Goal: Task Accomplishment & Management: Complete application form

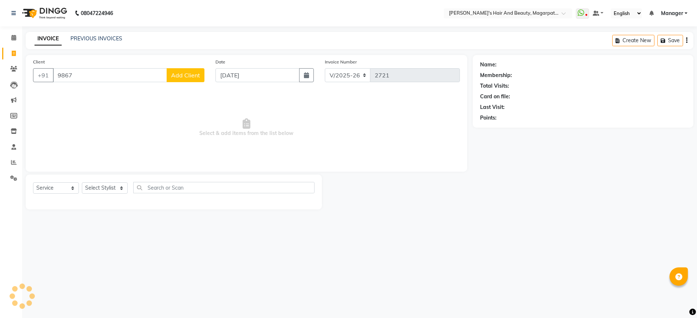
select select "4517"
select select "service"
type input "9867503875"
click at [177, 77] on span "Add Client" at bounding box center [185, 75] width 29 height 7
select select "22"
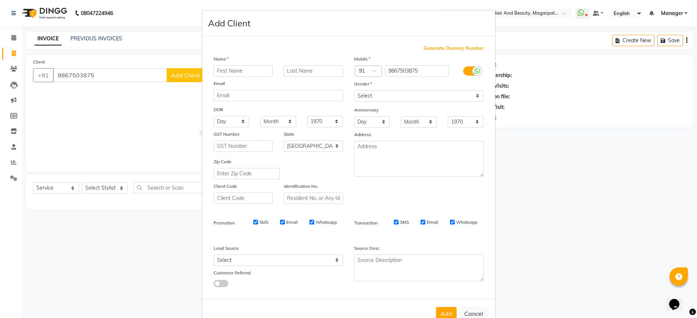
click at [233, 73] on input "text" at bounding box center [243, 70] width 59 height 11
type input "[PERSON_NAME]"
click at [382, 98] on select "Select [DEMOGRAPHIC_DATA] [DEMOGRAPHIC_DATA] Other Prefer Not To Say" at bounding box center [419, 95] width 130 height 11
select select "[DEMOGRAPHIC_DATA]"
click at [354, 90] on select "Select [DEMOGRAPHIC_DATA] [DEMOGRAPHIC_DATA] Other Prefer Not To Say" at bounding box center [419, 95] width 130 height 11
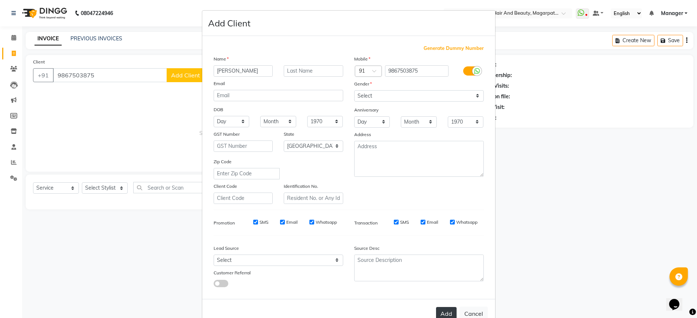
click at [437, 310] on button "Add" at bounding box center [446, 313] width 21 height 13
select select
select select "null"
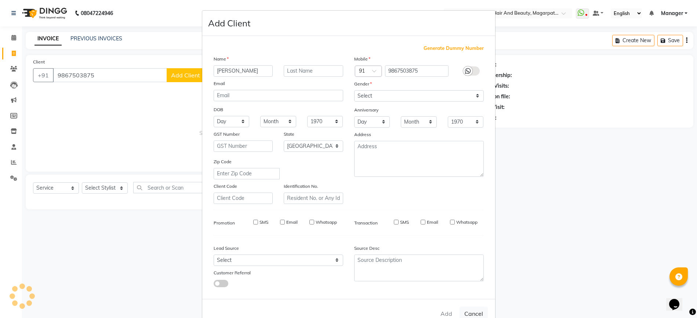
select select
checkbox input "false"
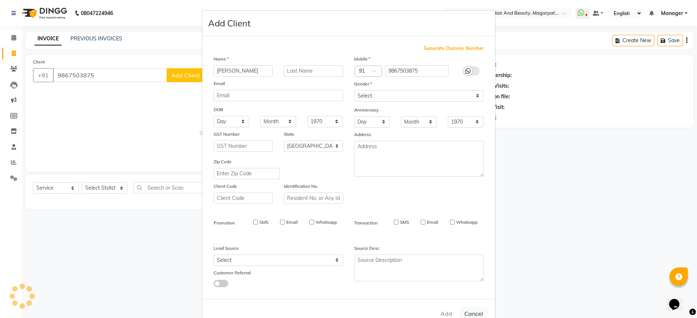
checkbox input "false"
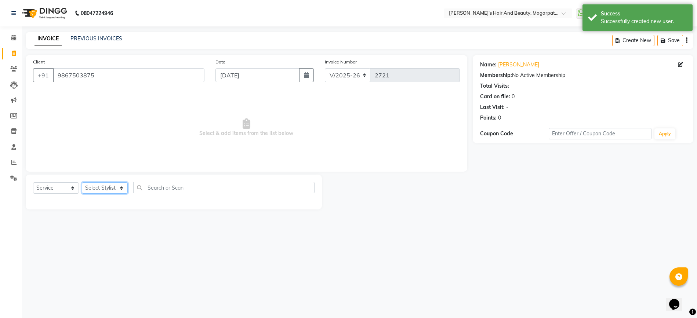
click at [98, 185] on select "Select Stylist [PERSON_NAME] Manager [PERSON_NAME] [PERSON_NAME] [PERSON_NAME]" at bounding box center [105, 187] width 46 height 11
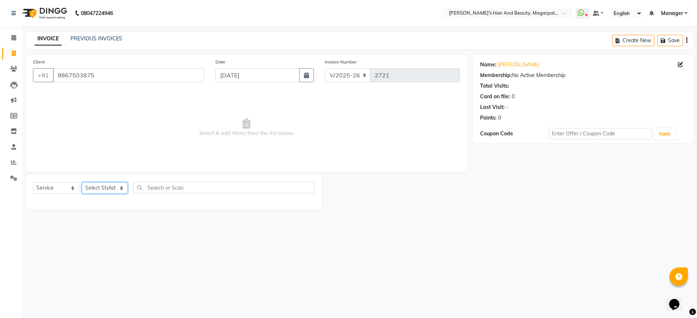
select select "67464"
click at [82, 182] on select "Select Stylist [PERSON_NAME] Manager [PERSON_NAME] [PERSON_NAME] [PERSON_NAME]" at bounding box center [105, 187] width 46 height 11
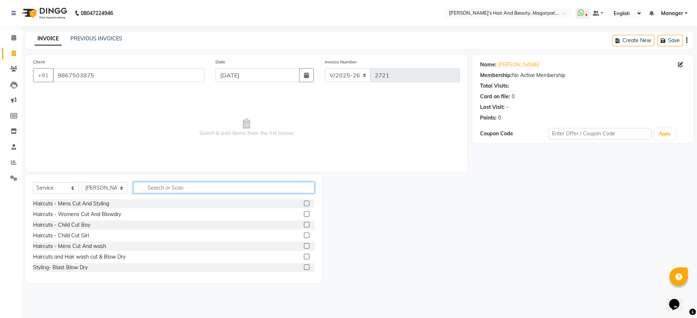
click at [159, 184] on input "text" at bounding box center [223, 187] width 181 height 11
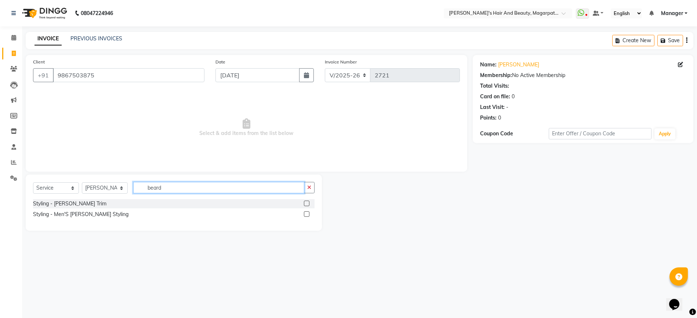
type input "beard"
click at [97, 219] on div "Styling - Men'S [PERSON_NAME] Styling" at bounding box center [173, 214] width 281 height 9
click at [96, 215] on div "Styling - Men'S [PERSON_NAME] Styling" at bounding box center [80, 215] width 95 height 8
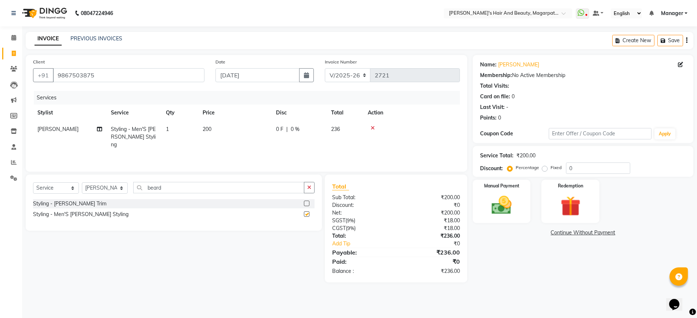
checkbox input "false"
click at [504, 195] on img at bounding box center [502, 205] width 34 height 24
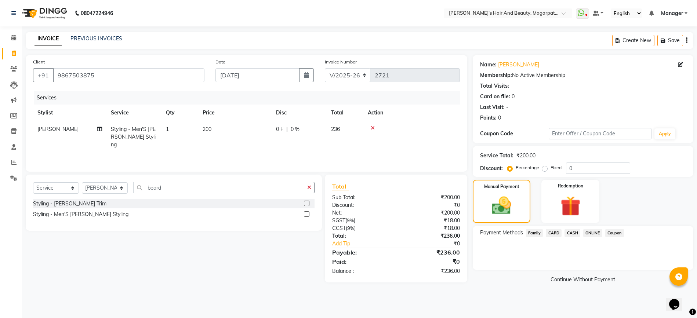
click at [594, 232] on span "ONLINE" at bounding box center [592, 233] width 19 height 8
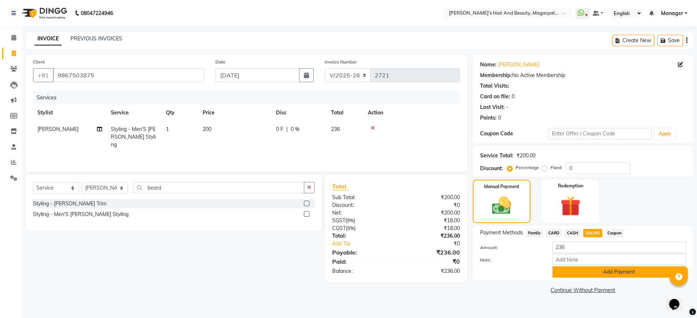
click at [596, 273] on button "Add Payment" at bounding box center [619, 271] width 134 height 11
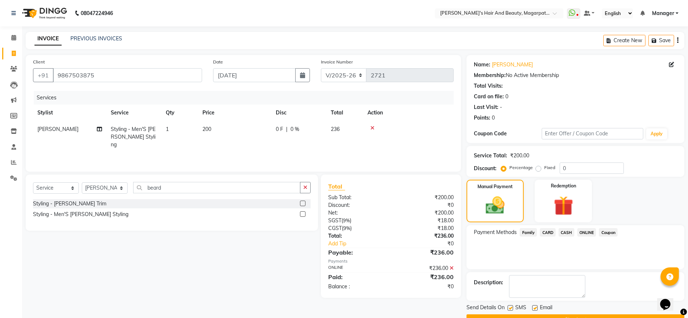
scroll to position [19, 0]
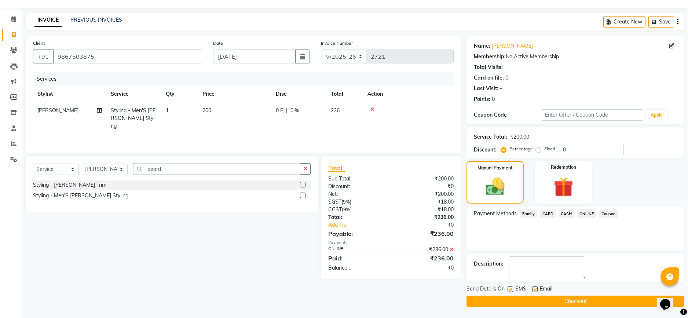
click at [579, 299] on button "Checkout" at bounding box center [576, 301] width 218 height 11
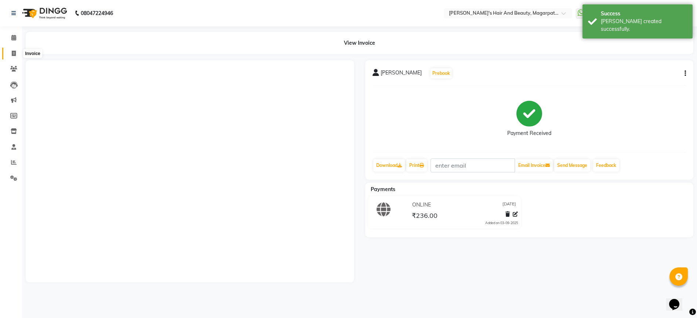
click at [13, 55] on icon at bounding box center [14, 54] width 4 height 6
select select "4517"
select select "service"
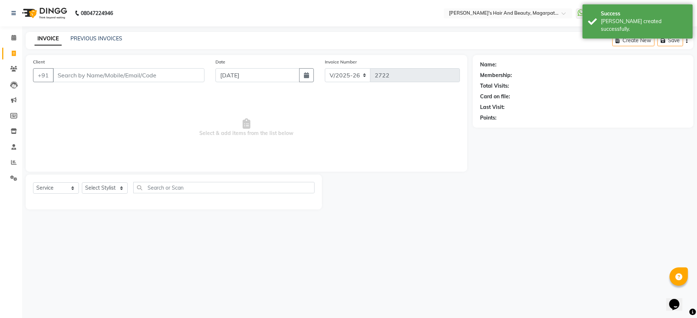
click at [70, 73] on input "Client" at bounding box center [129, 75] width 152 height 14
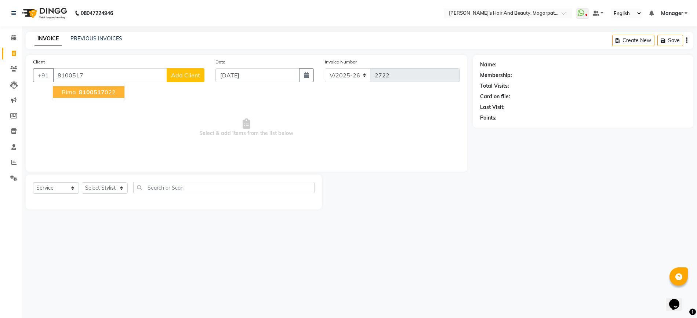
click at [74, 92] on span "Rima" at bounding box center [69, 91] width 14 height 7
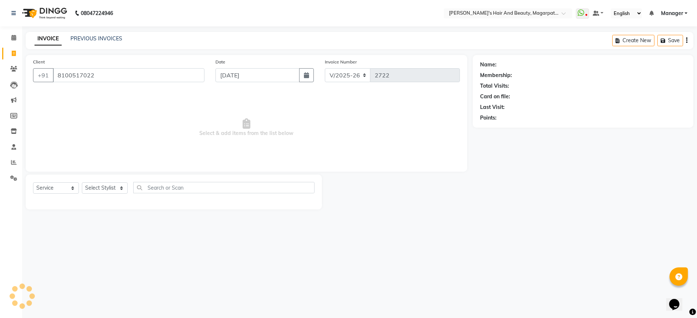
type input "8100517022"
click at [110, 187] on select "Select Stylist [PERSON_NAME] Manager [PERSON_NAME] [PERSON_NAME] [PERSON_NAME]" at bounding box center [105, 187] width 46 height 11
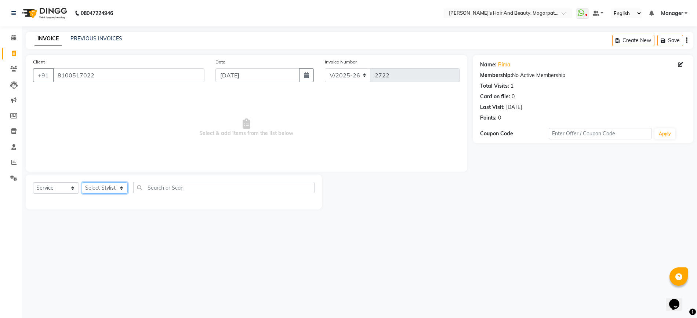
select select "67454"
click at [82, 182] on select "Select Stylist [PERSON_NAME] Manager [PERSON_NAME] [PERSON_NAME] [PERSON_NAME]" at bounding box center [105, 187] width 46 height 11
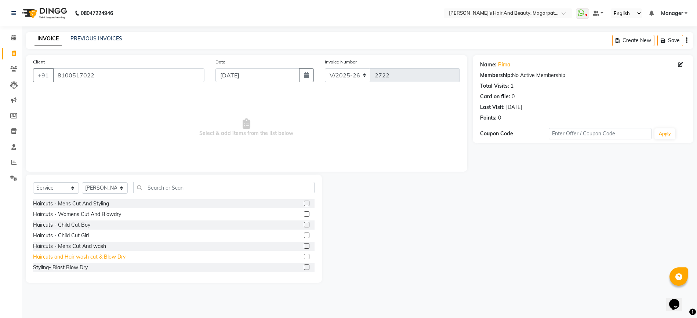
click at [101, 255] on div "Haircuts and Hair wash cut & Blow Dry" at bounding box center [79, 257] width 92 height 8
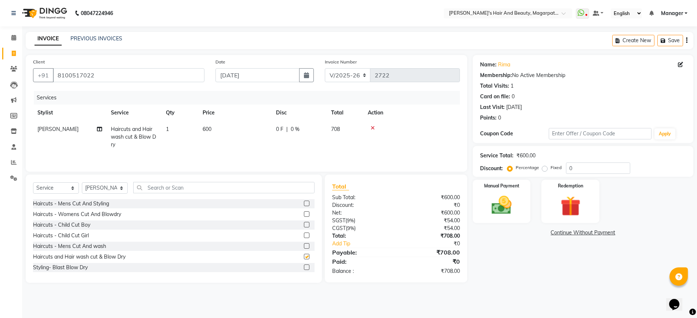
checkbox input "false"
click at [301, 127] on div "0 F | 0 %" at bounding box center [299, 130] width 46 height 8
select select "67454"
click at [356, 132] on input "0" at bounding box center [354, 131] width 22 height 11
type input "20"
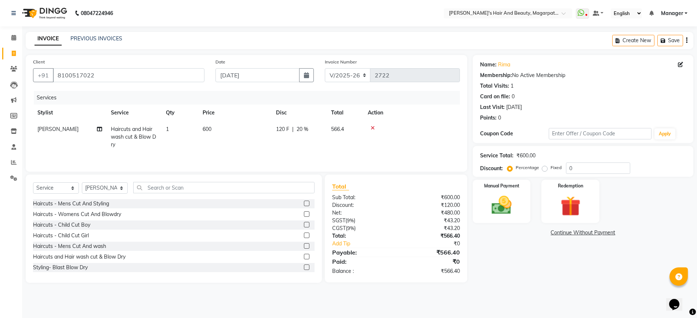
click at [353, 143] on tr "[PERSON_NAME] Haircuts and Hair wash cut & Blow Dry 1 600 120 F | 20 % 566.4" at bounding box center [246, 137] width 427 height 32
click at [509, 191] on div "Manual Payment" at bounding box center [501, 201] width 60 height 45
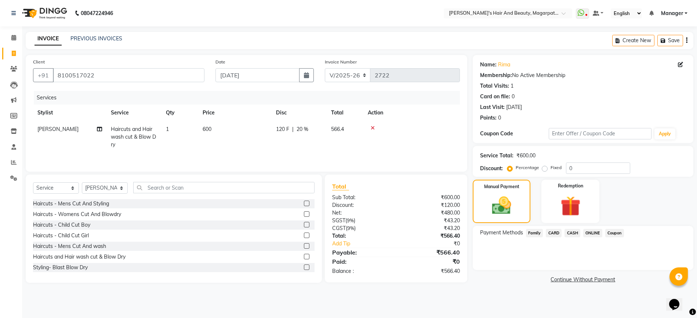
click at [598, 231] on span "ONLINE" at bounding box center [592, 233] width 19 height 8
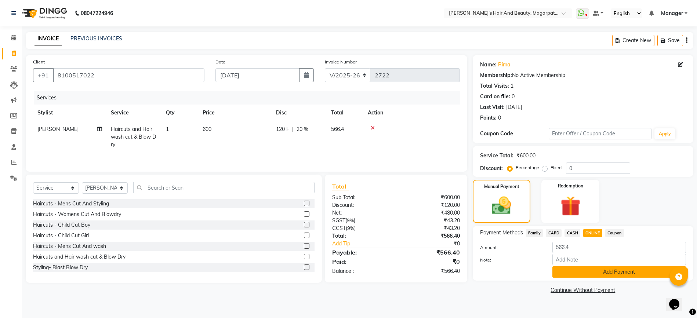
click at [604, 275] on button "Add Payment" at bounding box center [619, 271] width 134 height 11
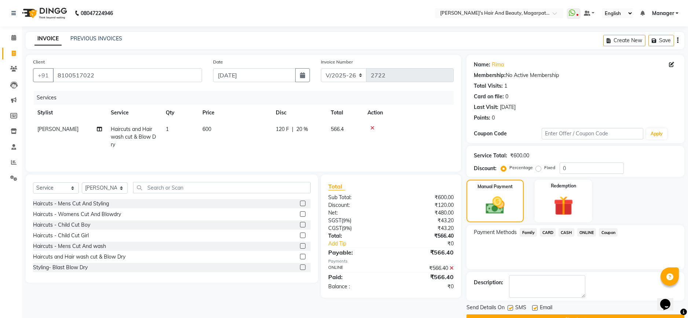
scroll to position [19, 0]
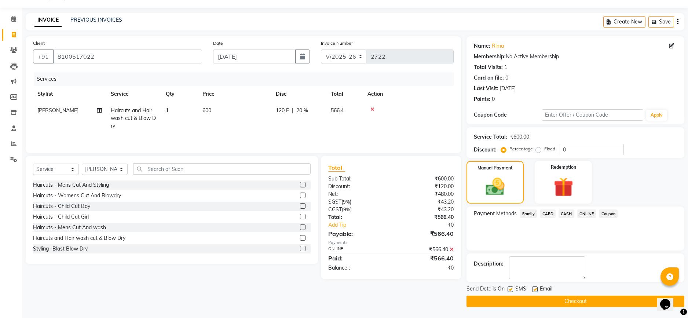
click at [579, 301] on button "Checkout" at bounding box center [576, 301] width 218 height 11
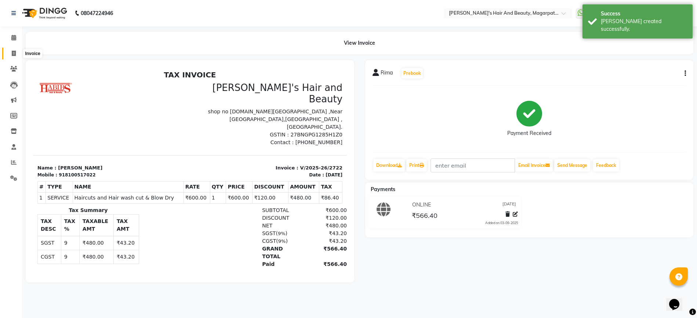
click at [13, 50] on span at bounding box center [13, 54] width 13 height 8
select select "service"
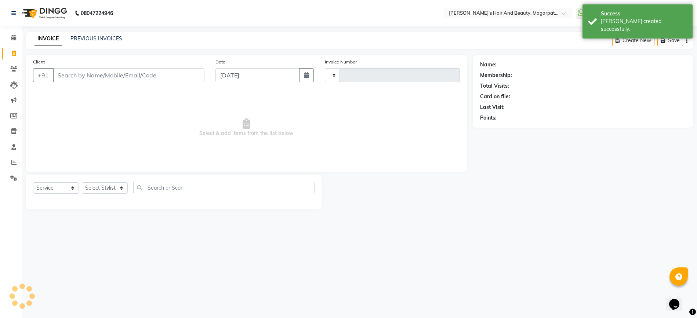
type input "2723"
select select "4517"
click at [86, 76] on input "Client" at bounding box center [129, 75] width 152 height 14
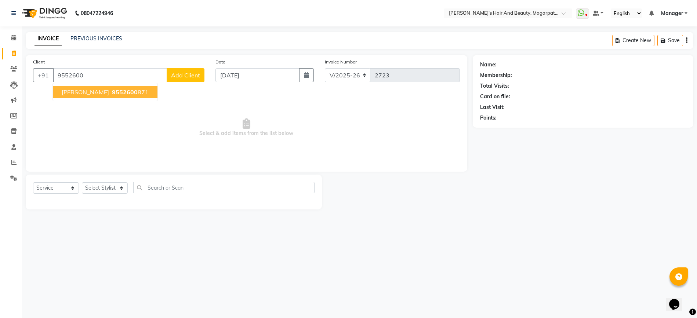
click at [110, 93] on ngb-highlight "9552600 871" at bounding box center [129, 91] width 38 height 7
type input "9552600871"
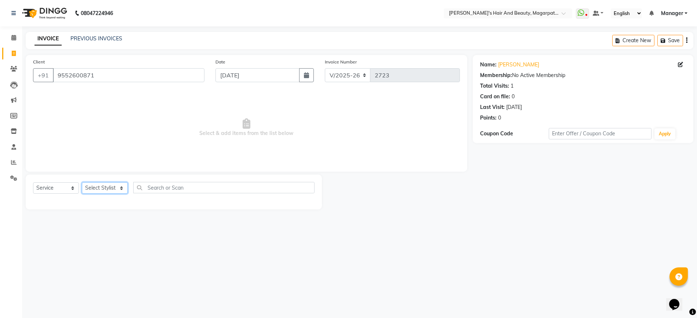
click at [93, 188] on select "Select Stylist [PERSON_NAME] Manager [PERSON_NAME] [PERSON_NAME] [PERSON_NAME]" at bounding box center [105, 187] width 46 height 11
select select "67444"
click at [82, 182] on select "Select Stylist [PERSON_NAME] Manager [PERSON_NAME] [PERSON_NAME] [PERSON_NAME]" at bounding box center [105, 187] width 46 height 11
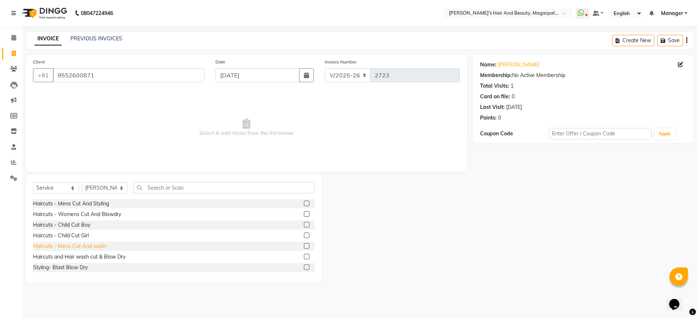
click at [95, 246] on div "Haircuts - Mens Cut And wash" at bounding box center [69, 247] width 73 height 8
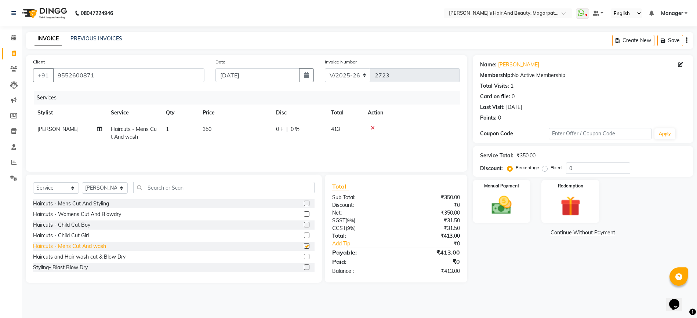
checkbox input "false"
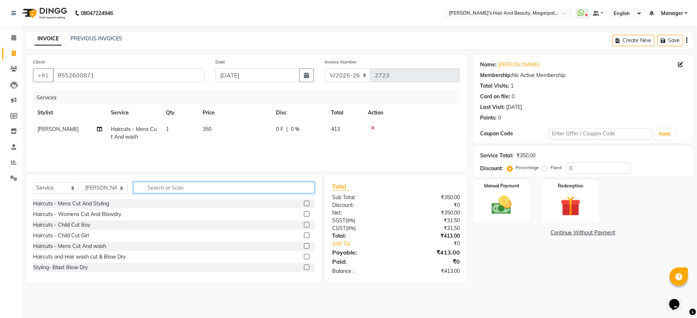
click at [154, 188] on input "text" at bounding box center [223, 187] width 181 height 11
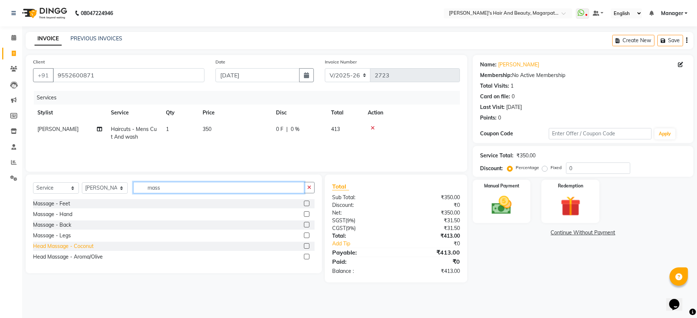
type input "mass"
click at [92, 244] on div "Head Massage - Coconut" at bounding box center [63, 247] width 61 height 8
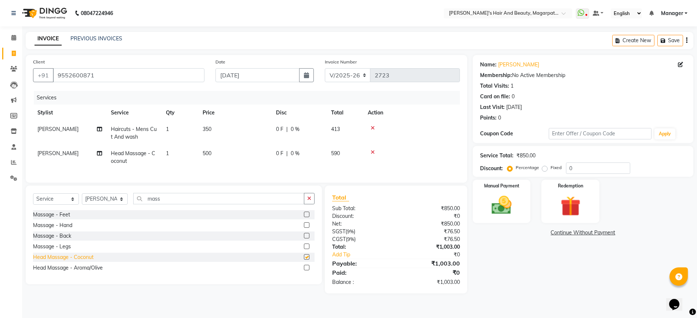
checkbox input "false"
click at [209, 126] on span "350" at bounding box center [207, 129] width 9 height 7
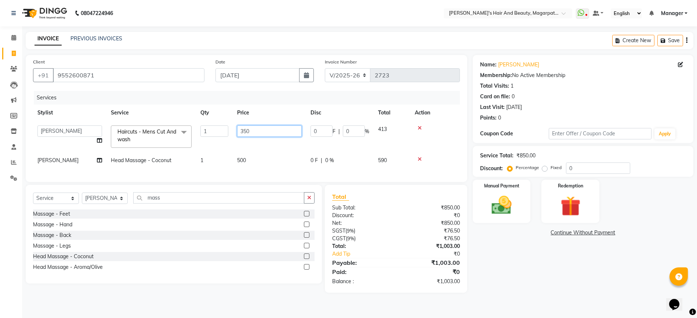
click at [244, 132] on input "350" at bounding box center [269, 131] width 65 height 11
type input "950"
click at [246, 144] on td "950" at bounding box center [269, 136] width 73 height 31
click at [245, 160] on span "500" at bounding box center [241, 160] width 9 height 7
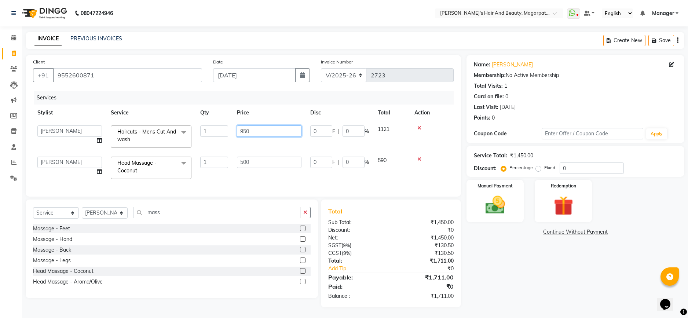
click at [244, 130] on input "950" at bounding box center [269, 131] width 65 height 11
type input "450"
click at [244, 175] on div "Services Stylist Service Qty Price Disc Total Action [PERSON_NAME] Manager [PER…" at bounding box center [243, 140] width 421 height 98
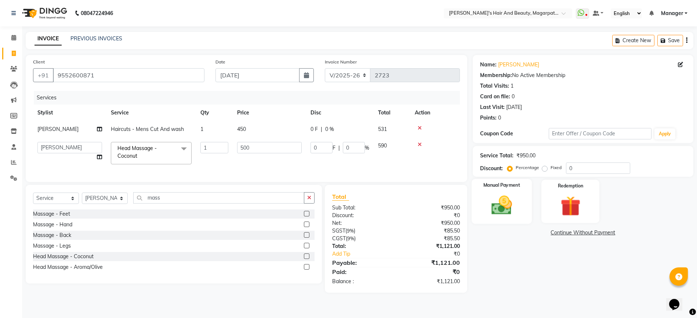
click at [495, 198] on img at bounding box center [502, 205] width 34 height 24
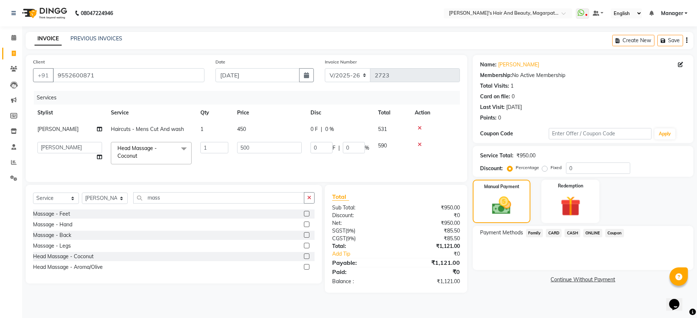
click at [590, 231] on span "ONLINE" at bounding box center [592, 233] width 19 height 8
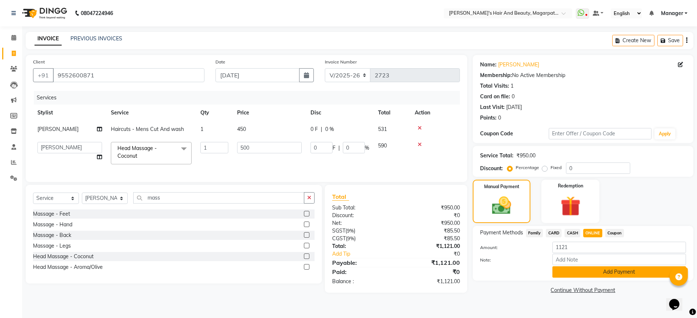
click at [592, 272] on button "Add Payment" at bounding box center [619, 271] width 134 height 11
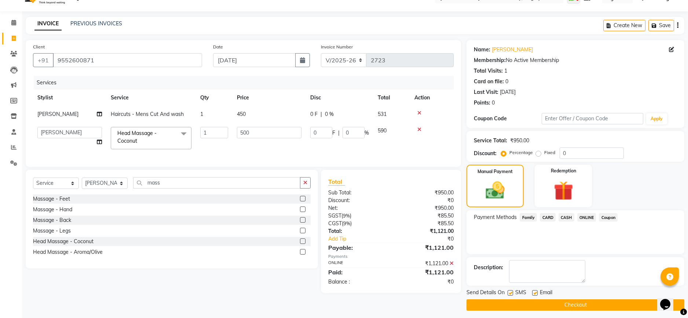
scroll to position [19, 0]
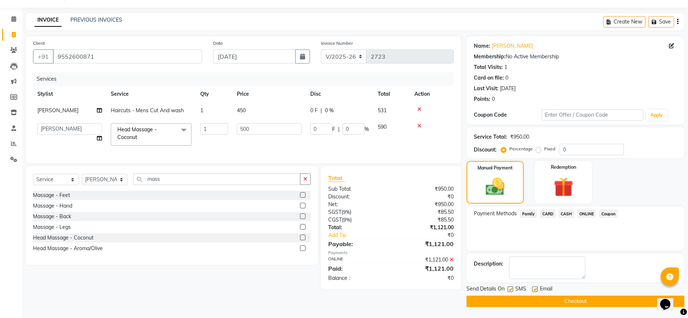
click at [568, 302] on button "Checkout" at bounding box center [576, 301] width 218 height 11
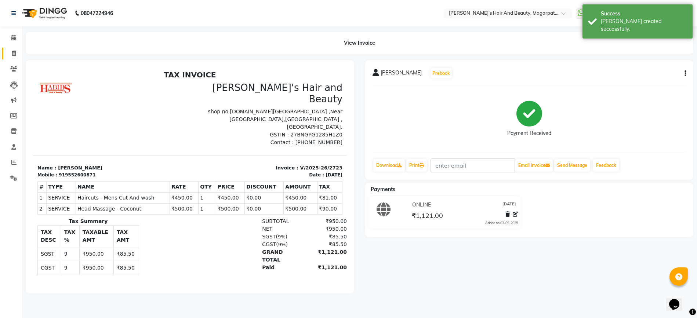
click at [12, 51] on icon at bounding box center [14, 54] width 4 height 6
select select "4517"
select select "service"
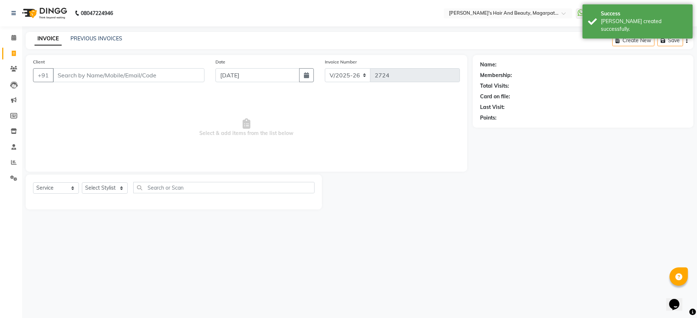
click at [67, 74] on input "Client" at bounding box center [129, 75] width 152 height 14
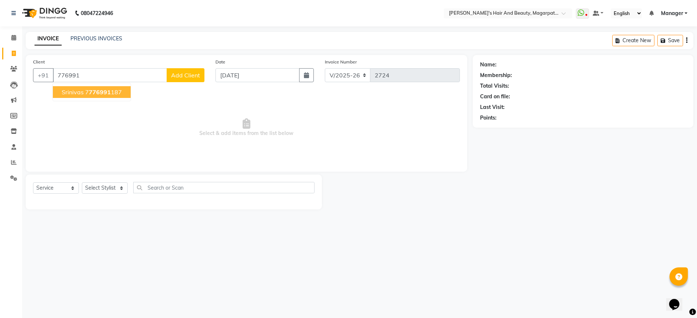
click at [68, 92] on span "srinivas" at bounding box center [73, 91] width 22 height 7
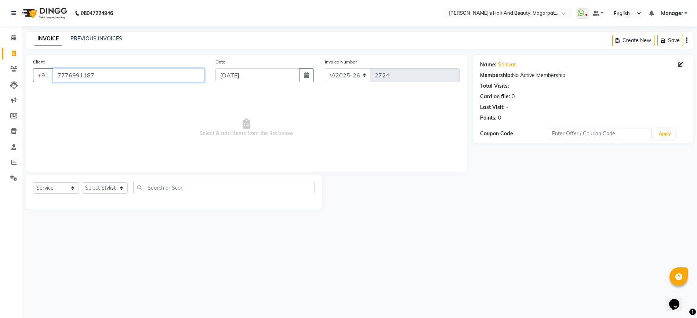
drag, startPoint x: 93, startPoint y: 78, endPoint x: 71, endPoint y: 74, distance: 21.9
click at [71, 74] on input "7776991187" at bounding box center [129, 75] width 152 height 14
type input "77769911419"
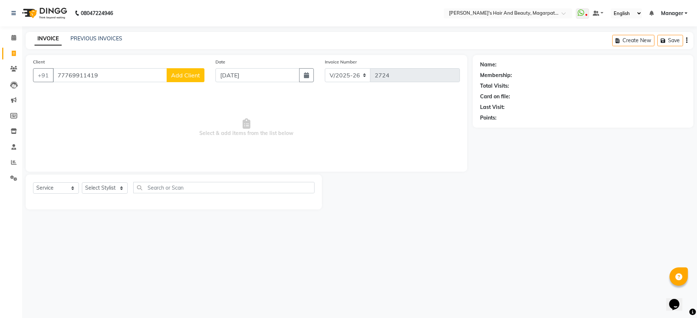
click at [176, 83] on div "Client [PHONE_NUMBER] Add Client" at bounding box center [119, 73] width 182 height 30
click at [175, 76] on span "Add Client" at bounding box center [185, 75] width 29 height 7
select select "22"
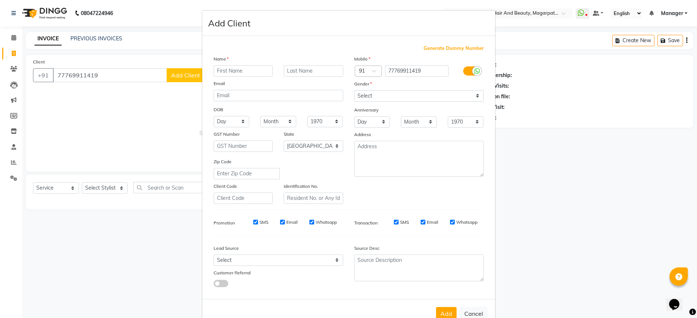
click at [234, 69] on input "text" at bounding box center [243, 70] width 59 height 11
type input "Vikas"
click at [372, 97] on select "Select [DEMOGRAPHIC_DATA] [DEMOGRAPHIC_DATA] Other Prefer Not To Say" at bounding box center [419, 95] width 130 height 11
select select "[DEMOGRAPHIC_DATA]"
click at [354, 90] on select "Select [DEMOGRAPHIC_DATA] [DEMOGRAPHIC_DATA] Other Prefer Not To Say" at bounding box center [419, 95] width 130 height 11
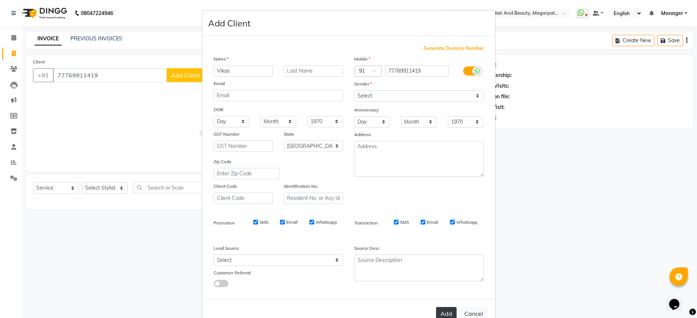
click at [440, 307] on button "Add" at bounding box center [446, 313] width 21 height 13
select select
select select "null"
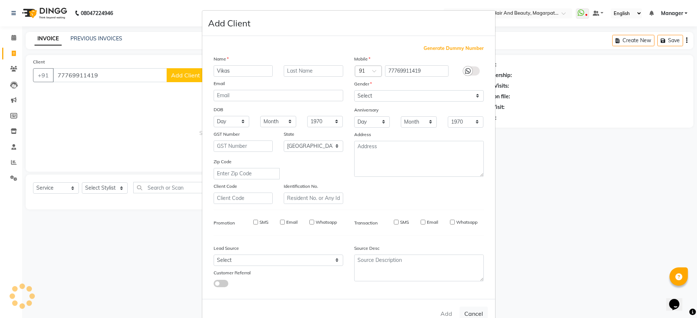
select select
checkbox input "false"
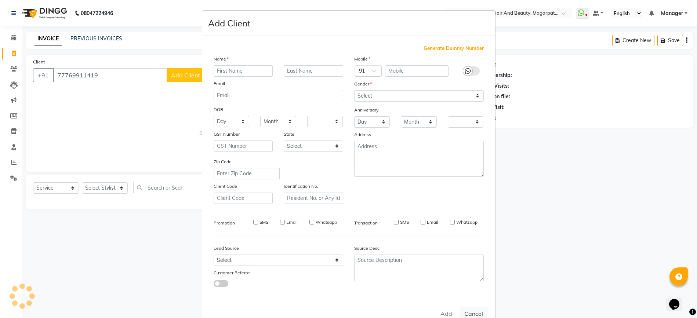
checkbox input "false"
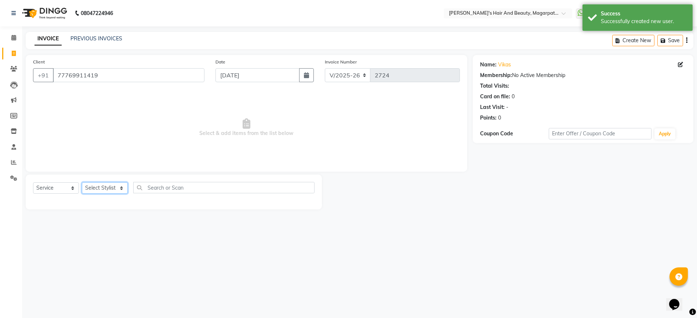
click at [108, 183] on select "Select Stylist [PERSON_NAME] Manager [PERSON_NAME] [PERSON_NAME] [PERSON_NAME]" at bounding box center [105, 187] width 46 height 11
select select "67464"
click at [82, 182] on select "Select Stylist [PERSON_NAME] Manager [PERSON_NAME] [PERSON_NAME] [PERSON_NAME]" at bounding box center [105, 187] width 46 height 11
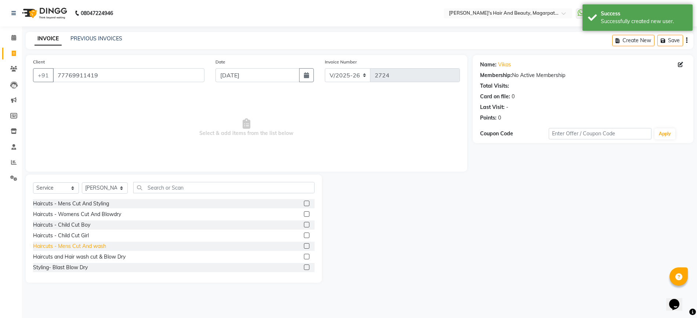
click at [97, 246] on div "Haircuts - Mens Cut And wash" at bounding box center [69, 247] width 73 height 8
checkbox input "false"
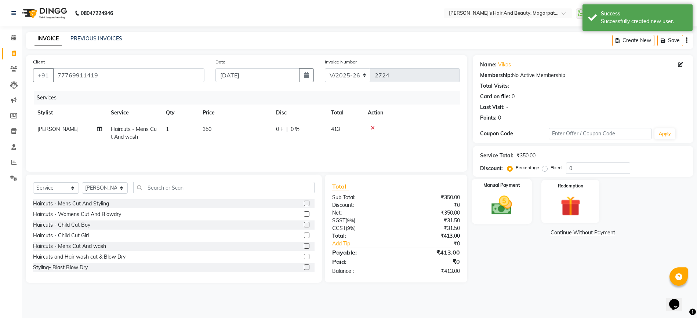
click at [501, 199] on img at bounding box center [502, 205] width 34 height 24
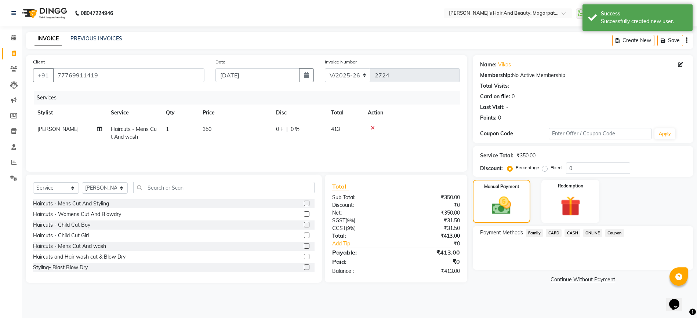
click at [595, 228] on div "Payment Methods Family CARD CASH ONLINE Coupon" at bounding box center [583, 248] width 221 height 44
click at [595, 232] on span "ONLINE" at bounding box center [592, 233] width 19 height 8
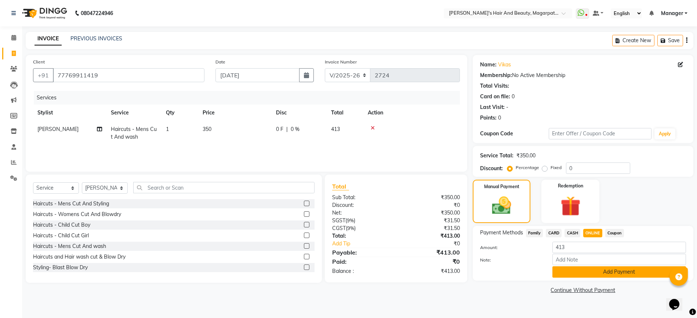
click at [593, 276] on button "Add Payment" at bounding box center [619, 271] width 134 height 11
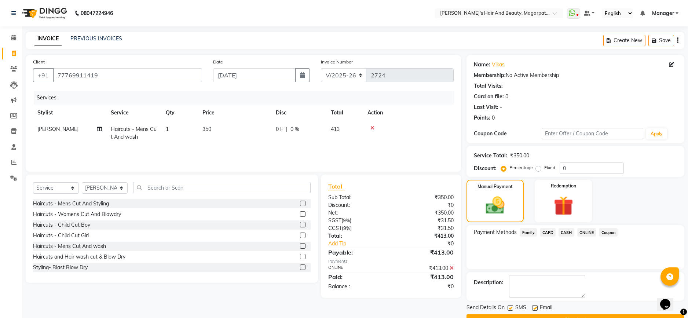
scroll to position [19, 0]
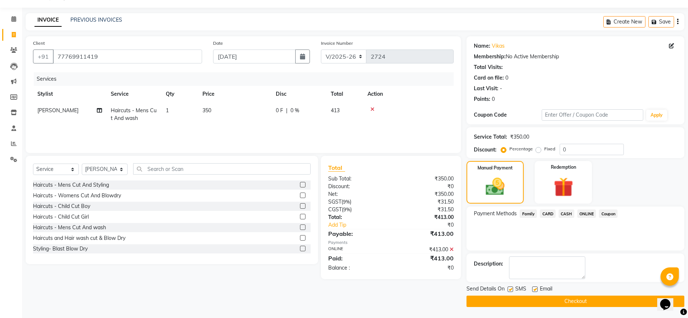
click at [575, 303] on button "Checkout" at bounding box center [576, 301] width 218 height 11
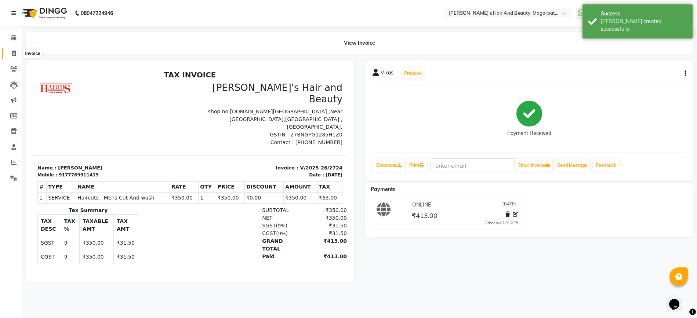
click at [13, 53] on icon at bounding box center [14, 54] width 4 height 6
select select "4517"
select select "service"
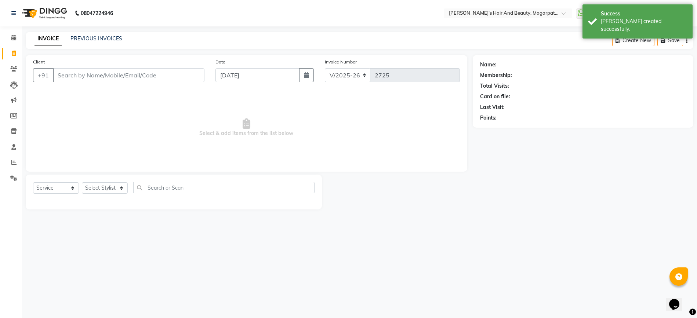
click at [64, 73] on input "Client" at bounding box center [129, 75] width 152 height 14
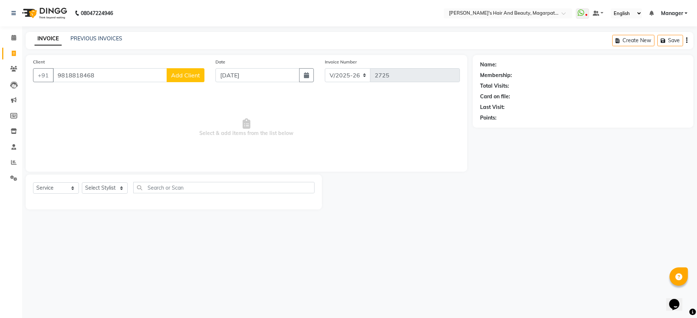
type input "9818818468"
click at [175, 76] on span "Add Client" at bounding box center [185, 75] width 29 height 7
select select "22"
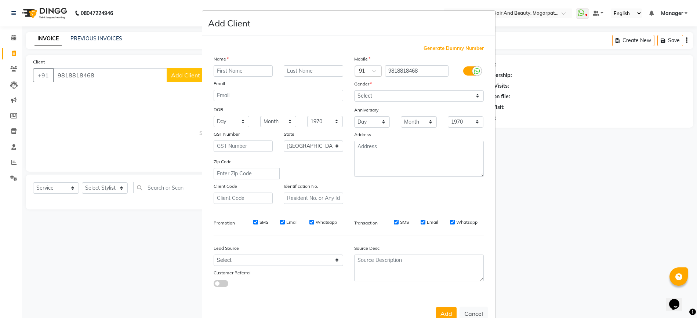
click at [238, 70] on input "text" at bounding box center [243, 70] width 59 height 11
type input "Akshay"
click at [374, 94] on select "Select [DEMOGRAPHIC_DATA] [DEMOGRAPHIC_DATA] Other Prefer Not To Say" at bounding box center [419, 95] width 130 height 11
select select "[DEMOGRAPHIC_DATA]"
click at [354, 90] on select "Select [DEMOGRAPHIC_DATA] [DEMOGRAPHIC_DATA] Other Prefer Not To Say" at bounding box center [419, 95] width 130 height 11
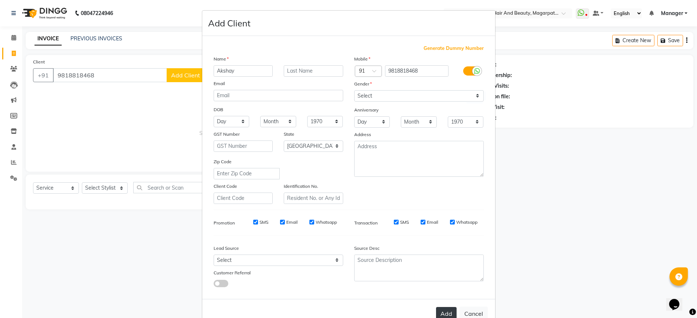
click at [436, 314] on button "Add" at bounding box center [446, 313] width 21 height 13
select select
select select "null"
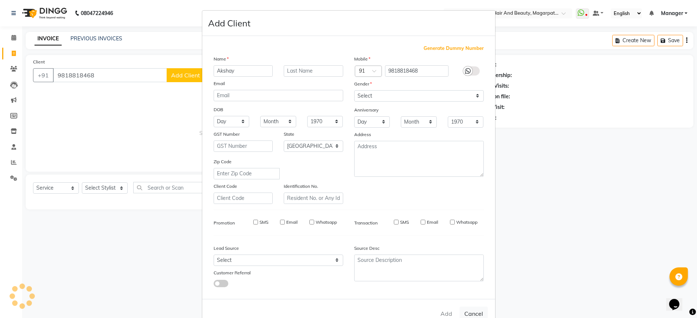
select select
checkbox input "false"
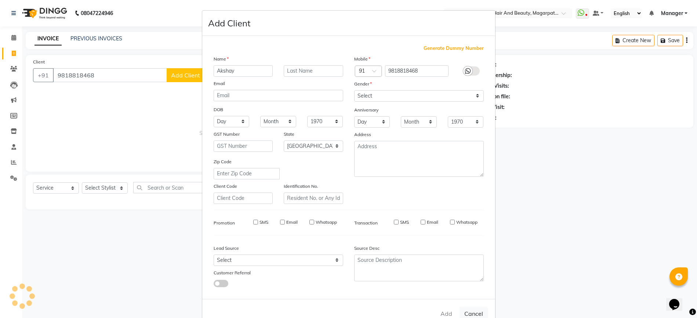
checkbox input "false"
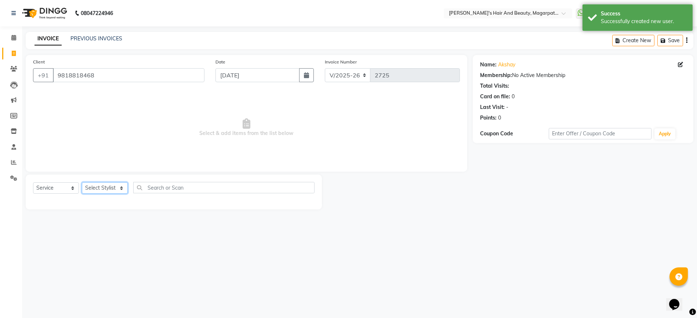
click at [91, 191] on select "Select Stylist [PERSON_NAME] Manager [PERSON_NAME] [PERSON_NAME] [PERSON_NAME]" at bounding box center [105, 187] width 46 height 11
select select "67444"
click at [82, 182] on select "Select Stylist [PERSON_NAME] Manager [PERSON_NAME] [PERSON_NAME] [PERSON_NAME]" at bounding box center [105, 187] width 46 height 11
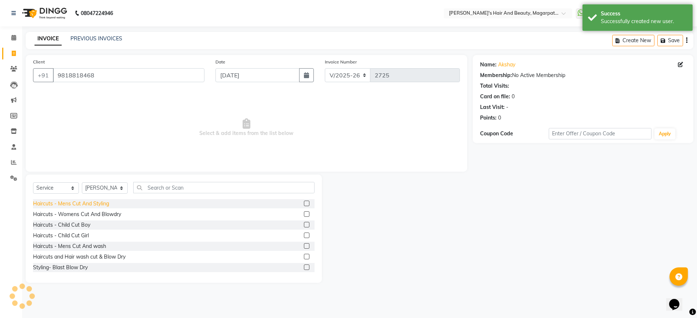
click at [99, 204] on div "Haircuts - Mens Cut And Styling" at bounding box center [71, 204] width 76 height 8
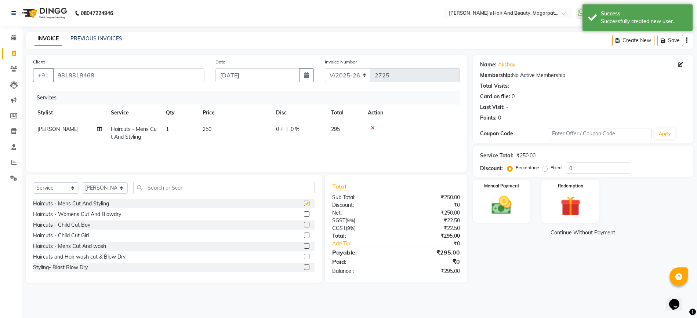
checkbox input "false"
click at [154, 187] on input "text" at bounding box center [223, 187] width 181 height 11
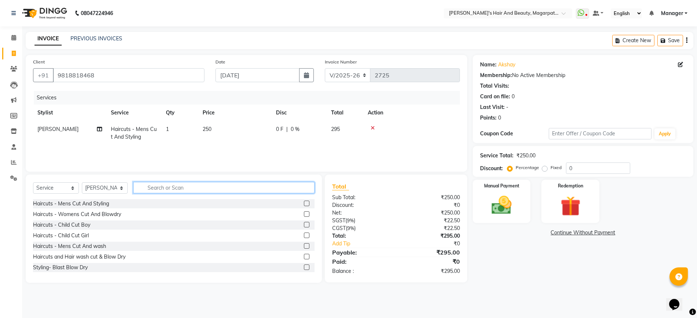
click at [153, 188] on input "text" at bounding box center [223, 187] width 181 height 11
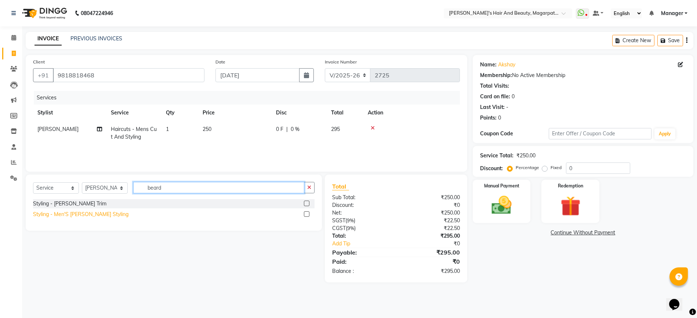
type input "beard"
click at [93, 215] on div "Styling - Men'S [PERSON_NAME] Styling" at bounding box center [80, 215] width 95 height 8
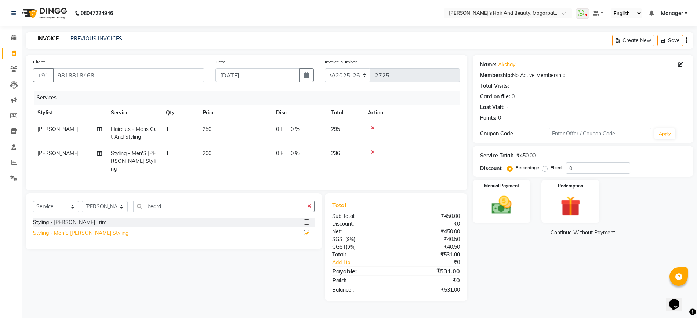
checkbox input "false"
click at [495, 216] on img at bounding box center [502, 205] width 34 height 24
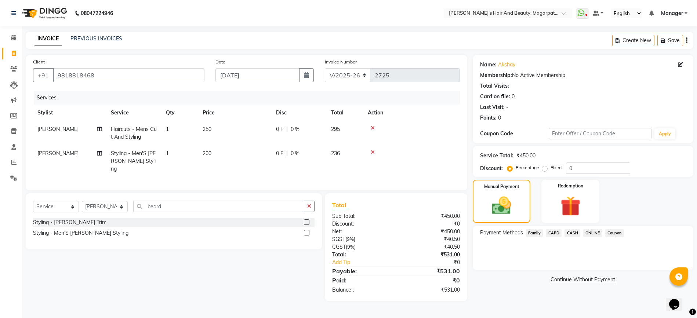
click at [591, 230] on span "ONLINE" at bounding box center [592, 233] width 19 height 8
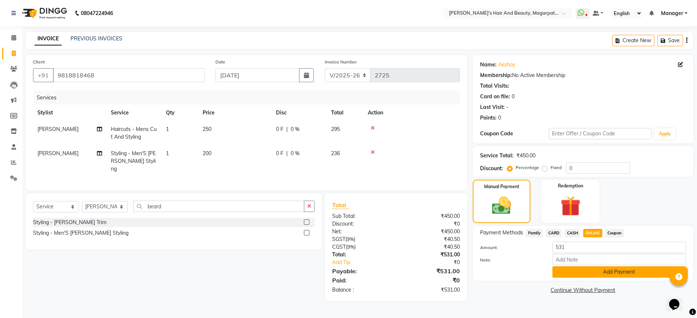
click at [584, 270] on button "Add Payment" at bounding box center [619, 271] width 134 height 11
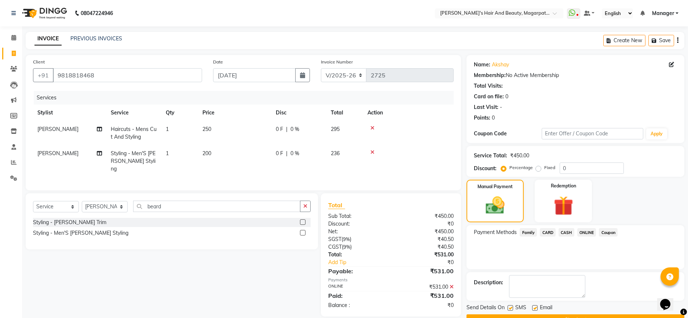
scroll to position [19, 0]
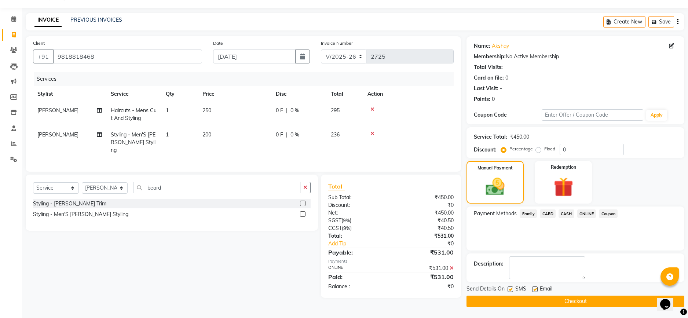
click at [566, 302] on button "Checkout" at bounding box center [576, 301] width 218 height 11
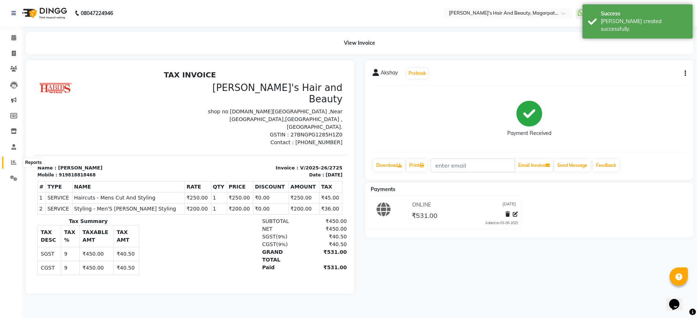
click at [14, 164] on icon at bounding box center [14, 163] width 6 height 6
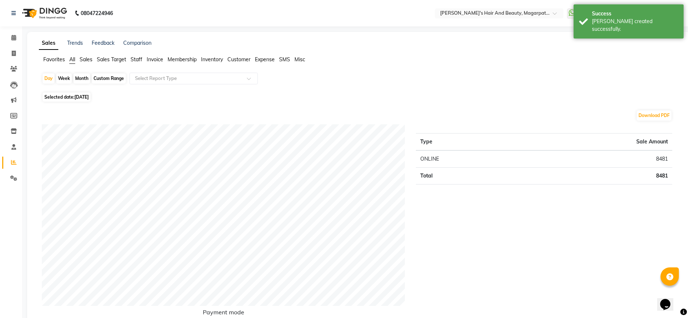
click at [139, 59] on span "Staff" at bounding box center [137, 59] width 12 height 7
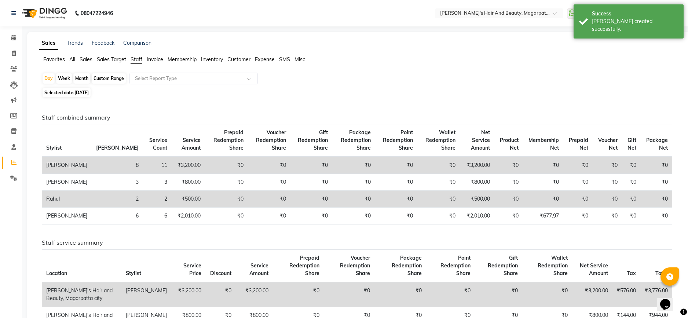
click at [138, 101] on div "Staff combined summary Stylist Bill Count Service Count Service Amount Prepaid …" at bounding box center [357, 297] width 643 height 396
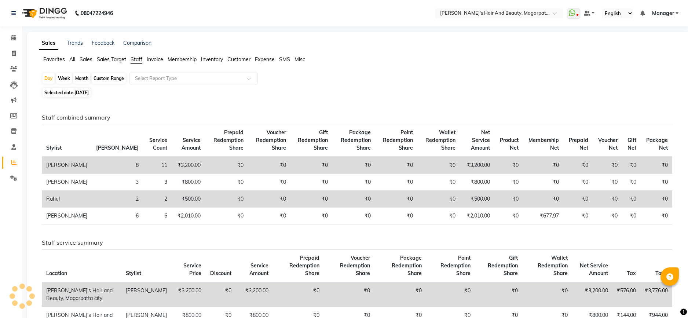
click at [89, 91] on span "[DATE]" at bounding box center [81, 93] width 14 height 6
select select "9"
select select "2025"
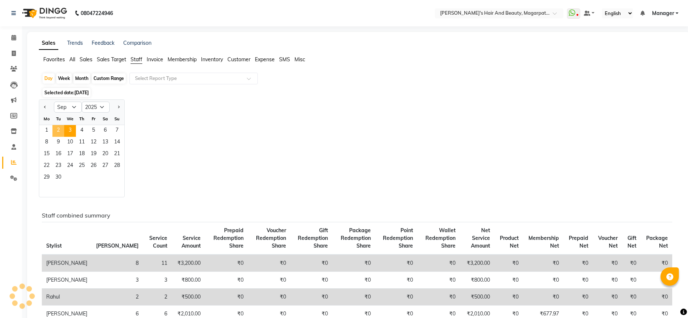
click at [59, 130] on span "2" at bounding box center [58, 131] width 12 height 12
